Goal: Information Seeking & Learning: Learn about a topic

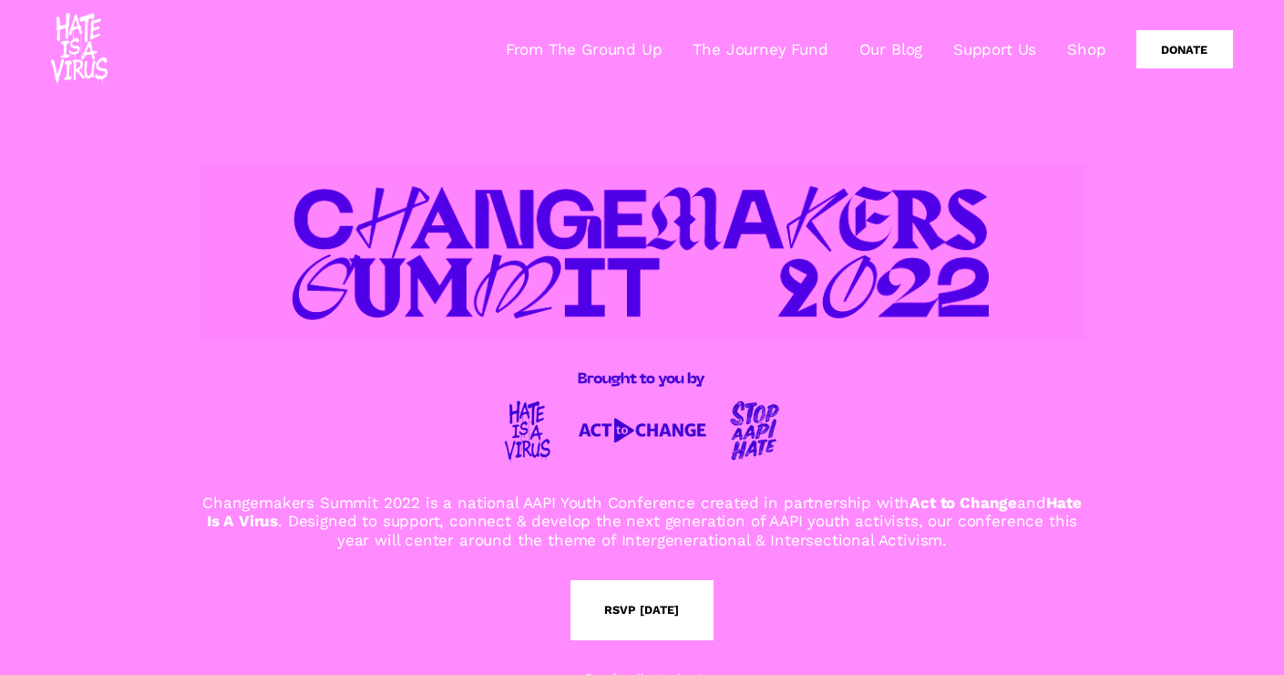
click at [645, 49] on link "From The Ground Up" at bounding box center [584, 49] width 157 height 22
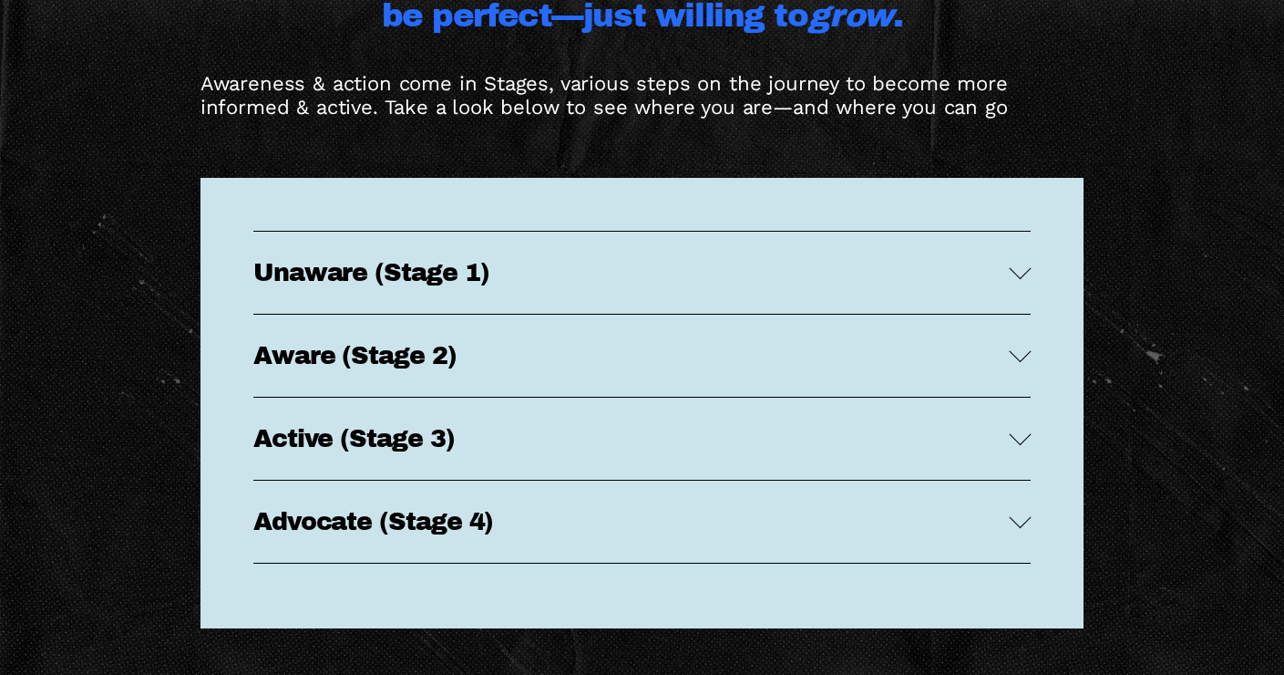
scroll to position [3481, 0]
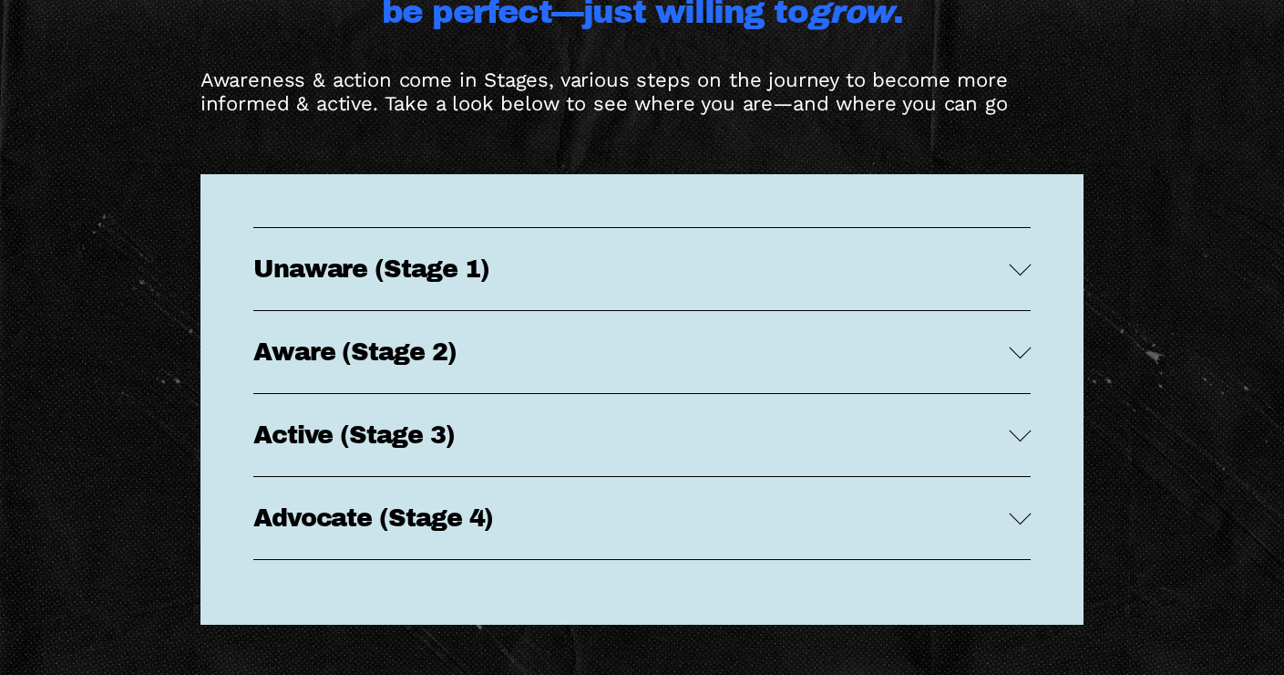
click at [996, 350] on span "Aware (Stage 2)" at bounding box center [631, 351] width 756 height 27
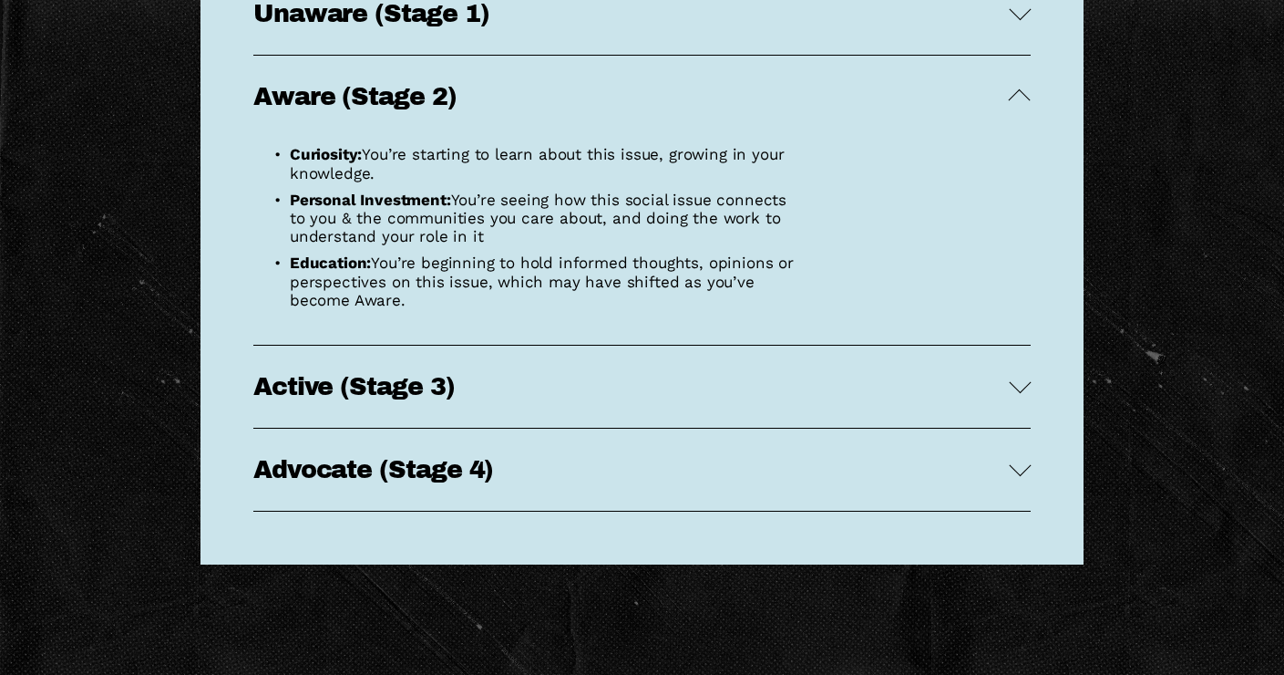
scroll to position [3737, 0]
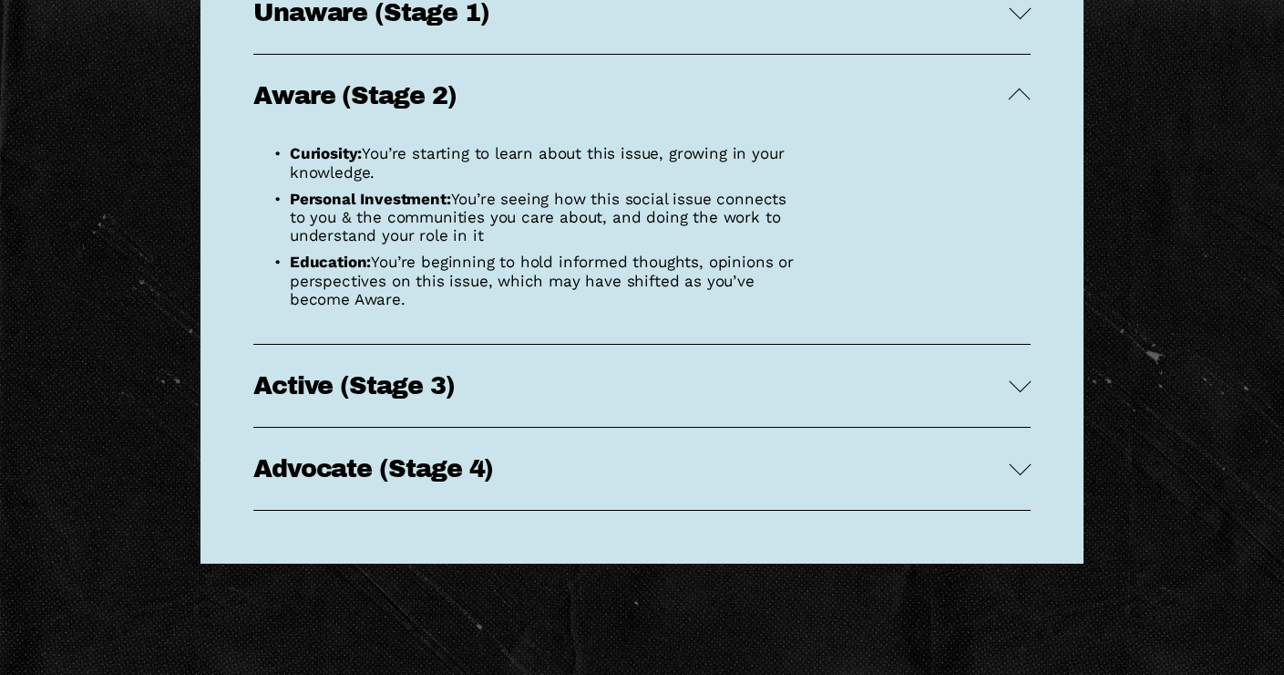
click at [1022, 391] on div at bounding box center [1020, 386] width 22 height 22
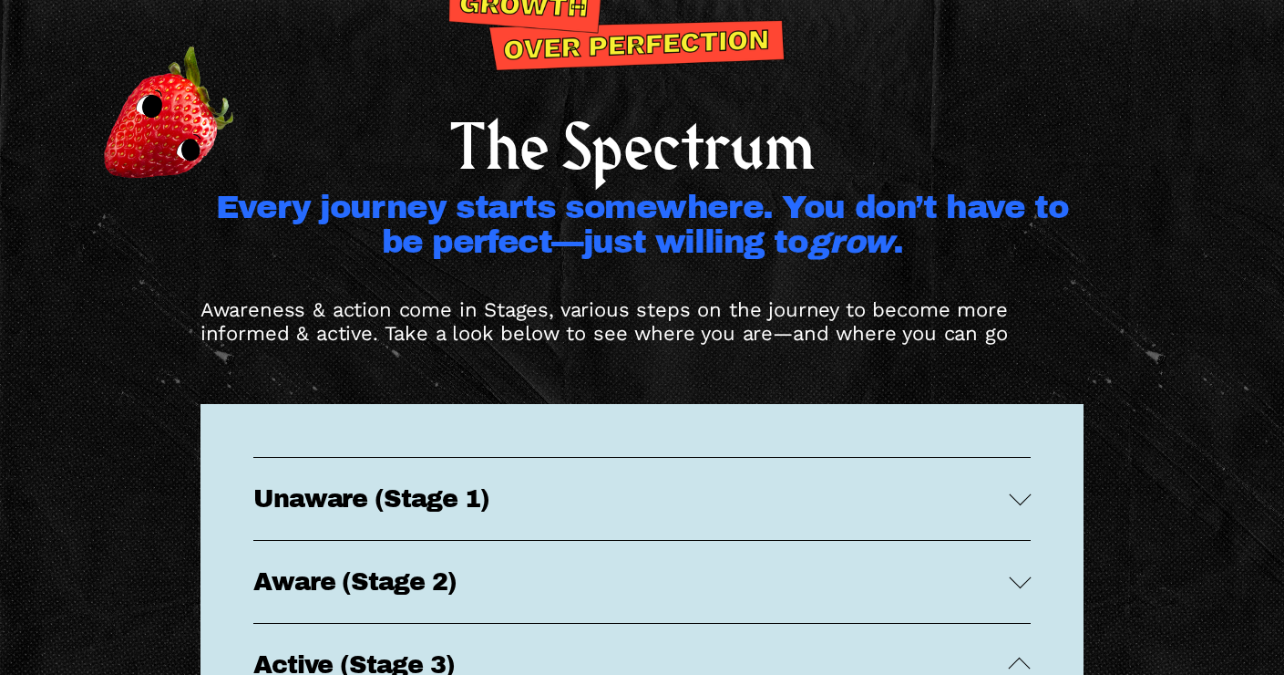
scroll to position [2770, 0]
